Goal: Navigation & Orientation: Find specific page/section

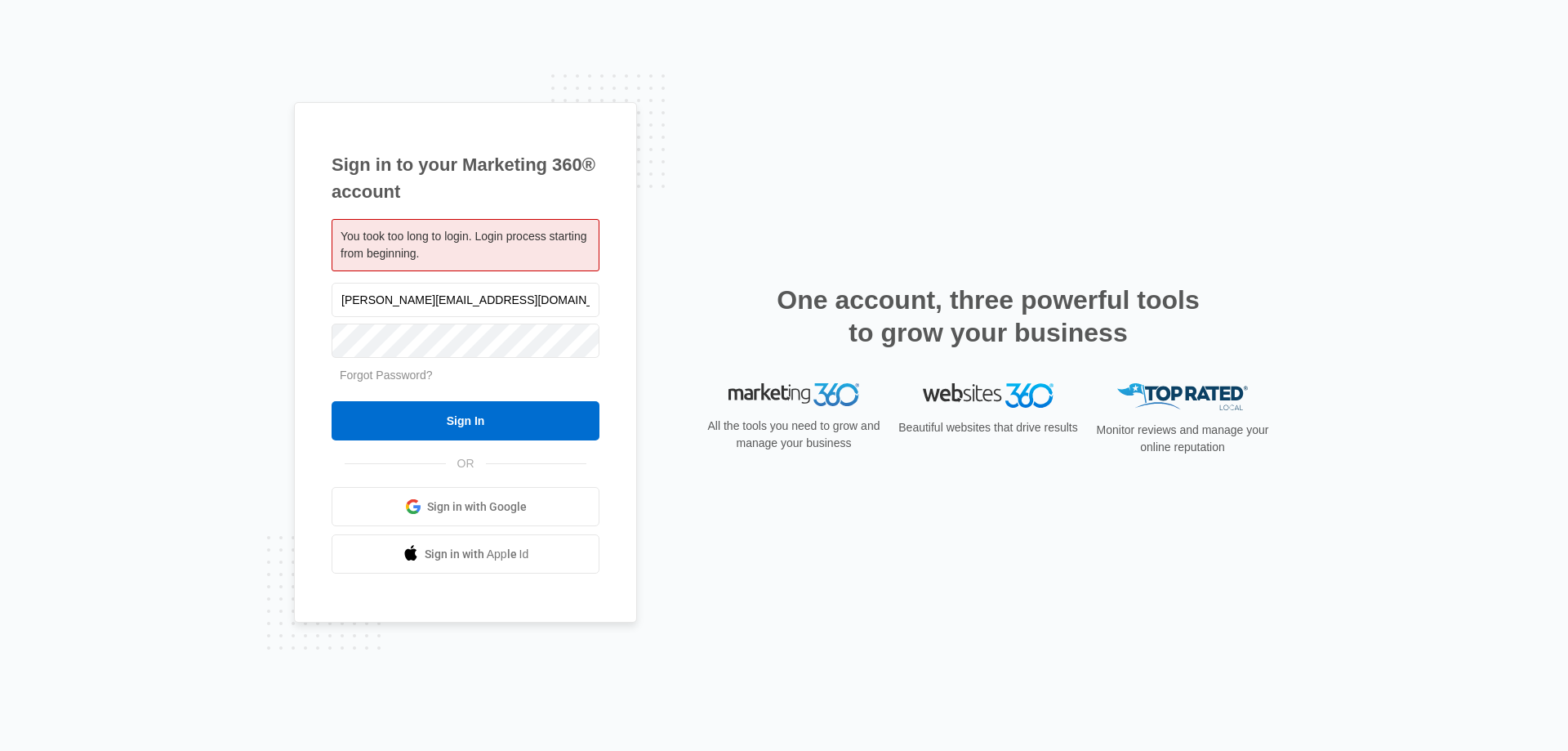
type input "sean@pesttermitepros.com"
click at [331, 401] on input "Sign In" at bounding box center [465, 421] width 268 height 40
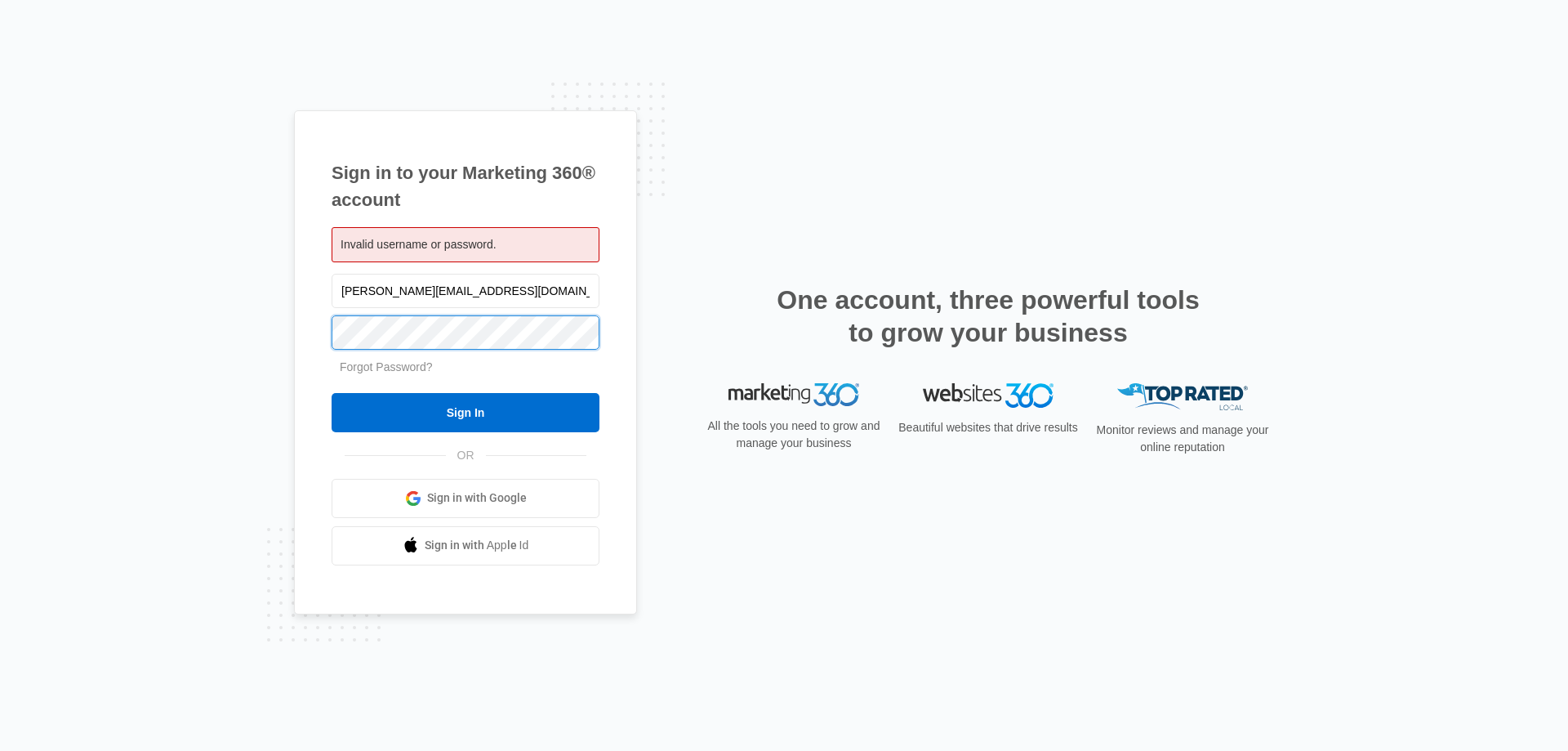
click at [331, 393] on input "Sign In" at bounding box center [465, 412] width 268 height 40
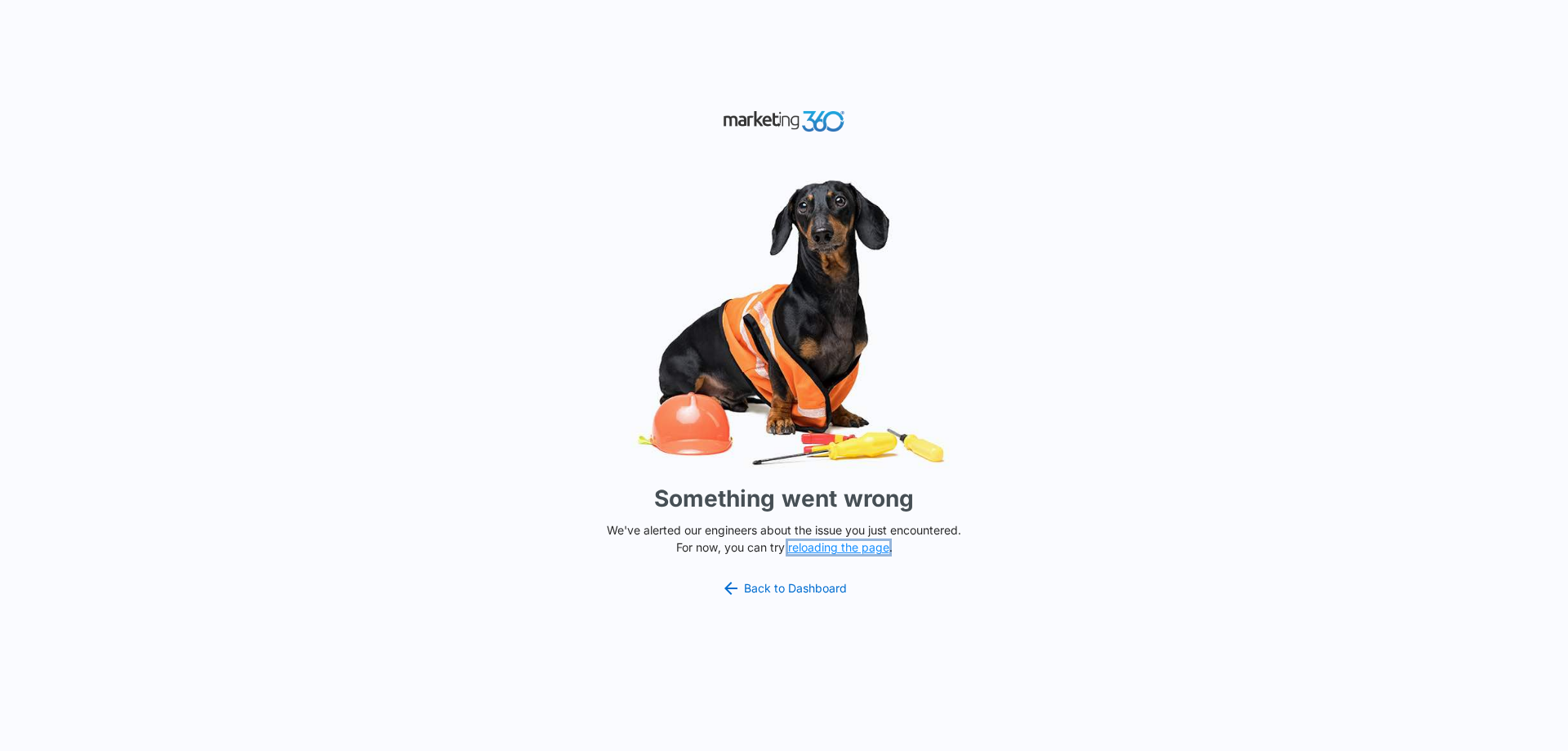
click at [821, 548] on button "reloading the page" at bounding box center [838, 548] width 101 height 13
click at [788, 584] on link "Back to Dashboard" at bounding box center [784, 587] width 126 height 19
click at [794, 582] on link "Back to Dashboard" at bounding box center [784, 587] width 126 height 19
click at [854, 552] on button "reloading the page" at bounding box center [838, 548] width 101 height 13
